Goal: Information Seeking & Learning: Learn about a topic

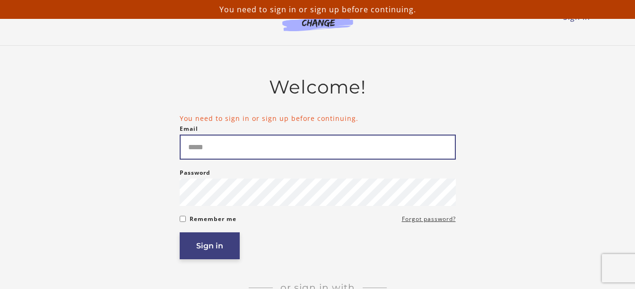
type input "**********"
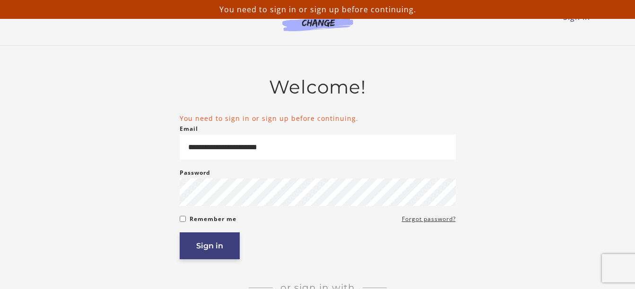
click at [220, 248] on button "Sign in" at bounding box center [210, 246] width 60 height 27
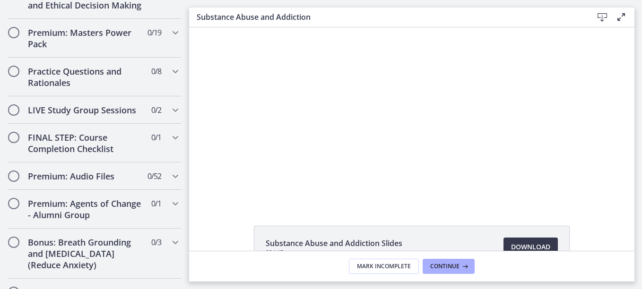
scroll to position [986, 0]
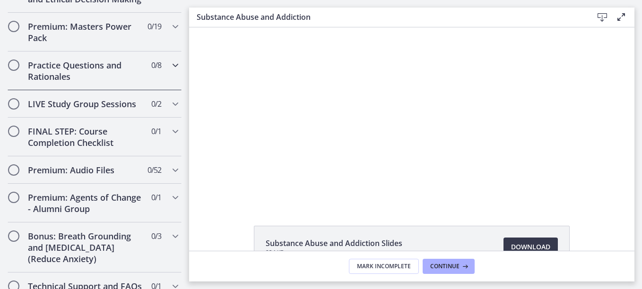
click at [101, 60] on h2 "Practice Questions and Rationales" at bounding box center [85, 71] width 115 height 23
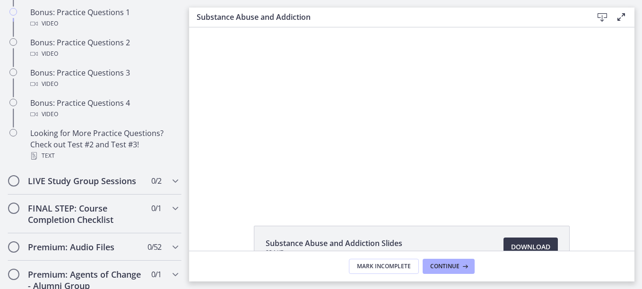
scroll to position [468, 0]
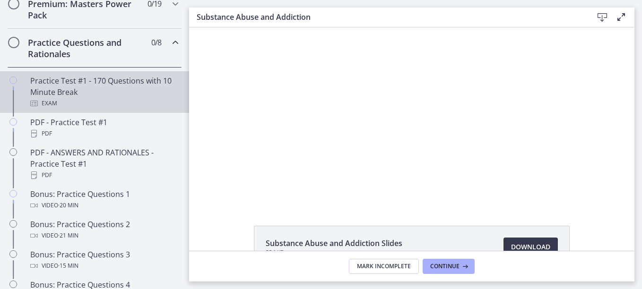
click at [94, 99] on div "Practice Test #1 - 170 Questions with 10 Minute Break Exam" at bounding box center [103, 92] width 147 height 34
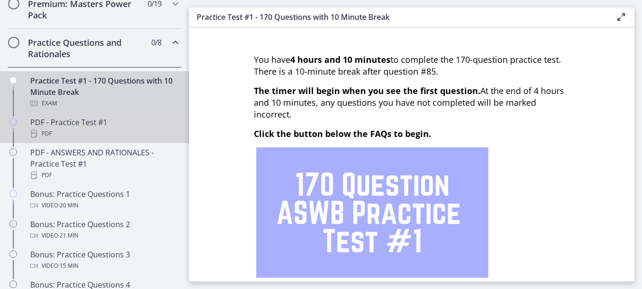
click at [79, 136] on div "PDF - Practice Test #1 PDF" at bounding box center [103, 128] width 147 height 23
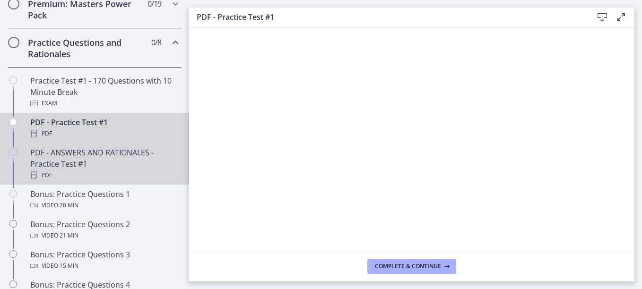
click at [87, 178] on div "PDF - ANSWERS AND RATIONALES - Practice Test #1 PDF" at bounding box center [103, 164] width 147 height 34
